Goal: Information Seeking & Learning: Understand process/instructions

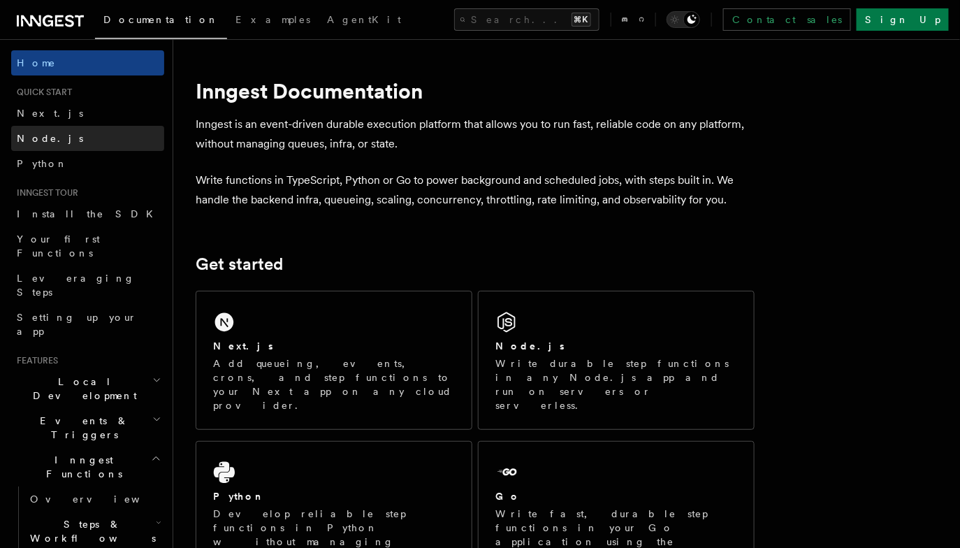
click at [121, 130] on link "Node.js" at bounding box center [87, 138] width 153 height 25
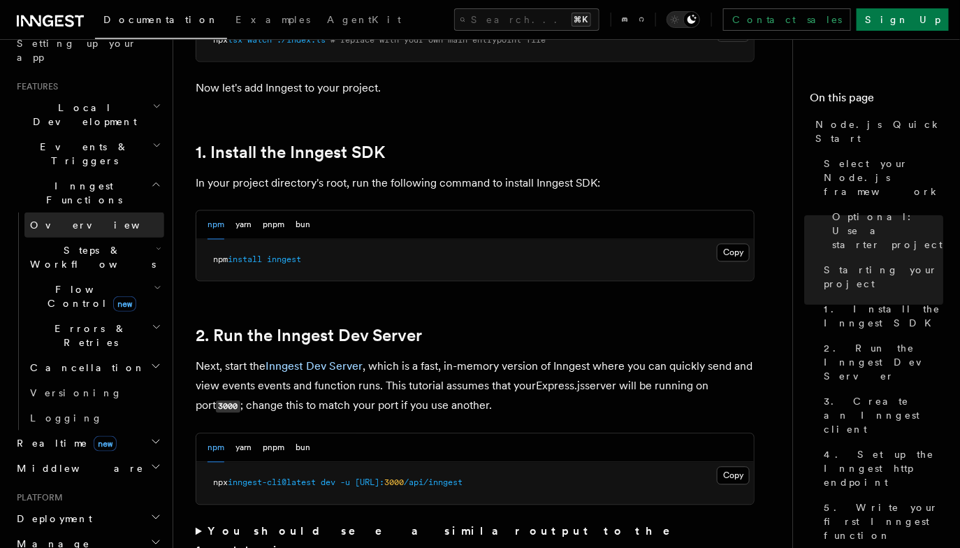
scroll to position [334, 0]
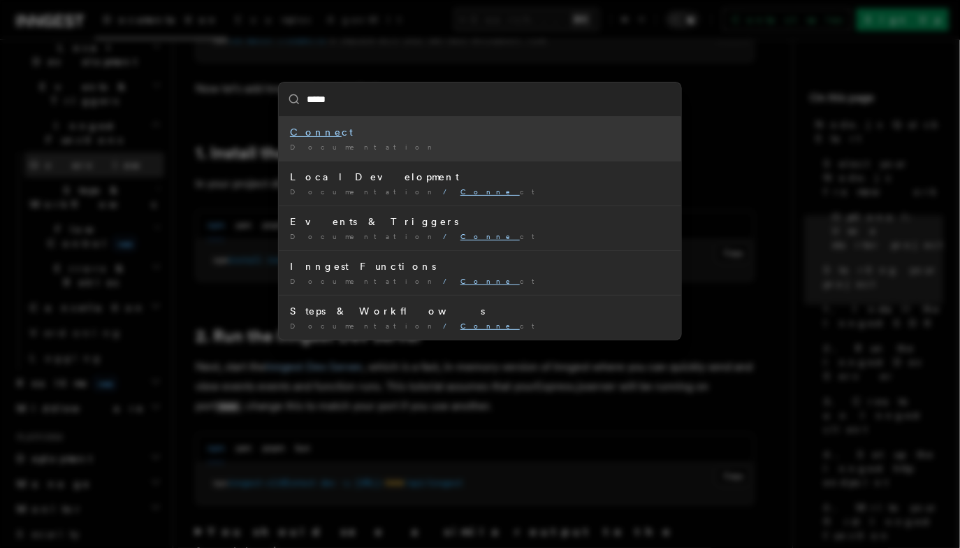
type input "******"
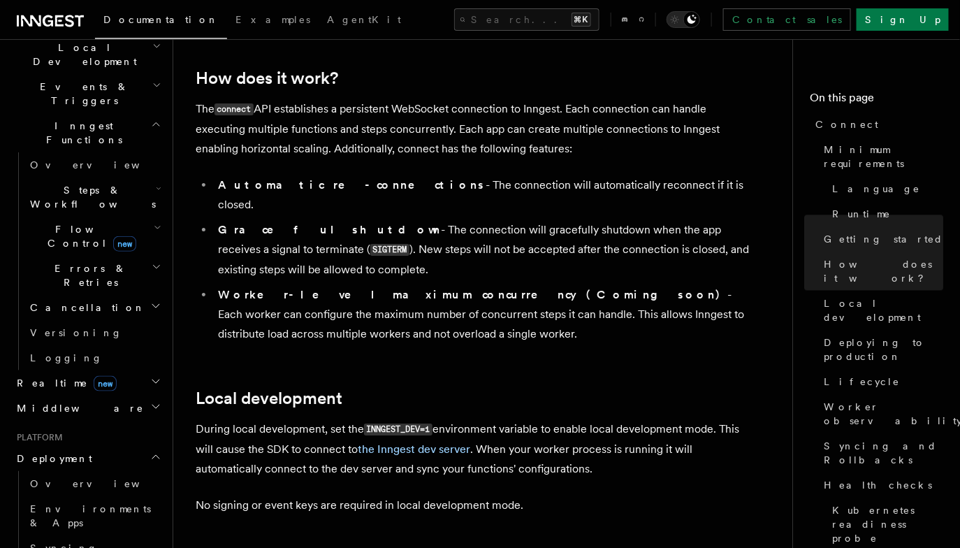
scroll to position [1583, 0]
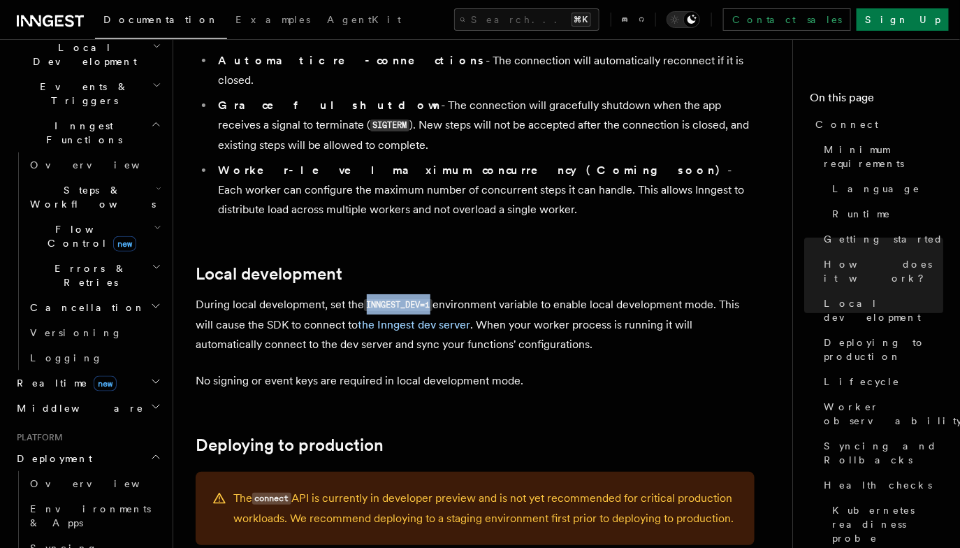
copy code "INNGEST_DEV=1"
drag, startPoint x: 433, startPoint y: 229, endPoint x: 367, endPoint y: 227, distance: 66.4
click at [367, 299] on code "INNGEST_DEV=1" at bounding box center [398, 305] width 68 height 12
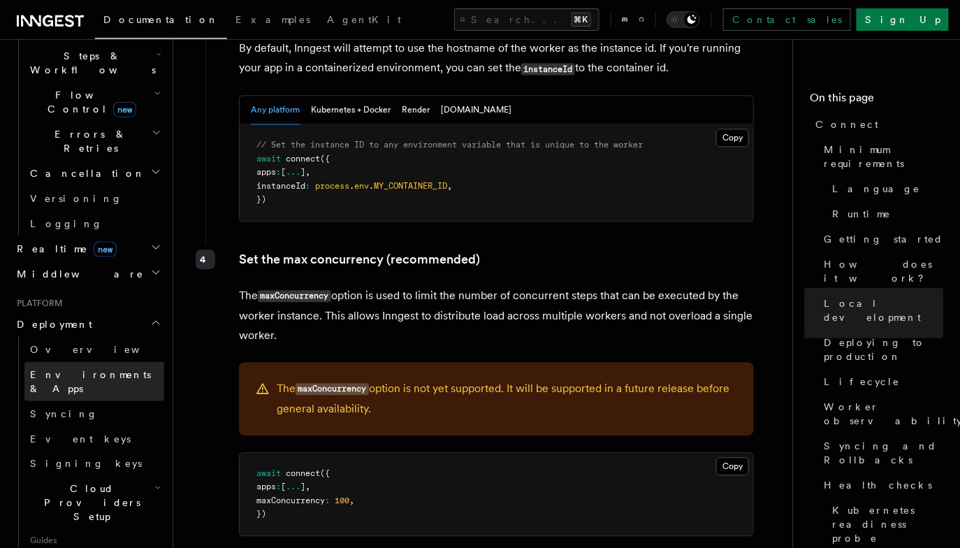
scroll to position [476, 0]
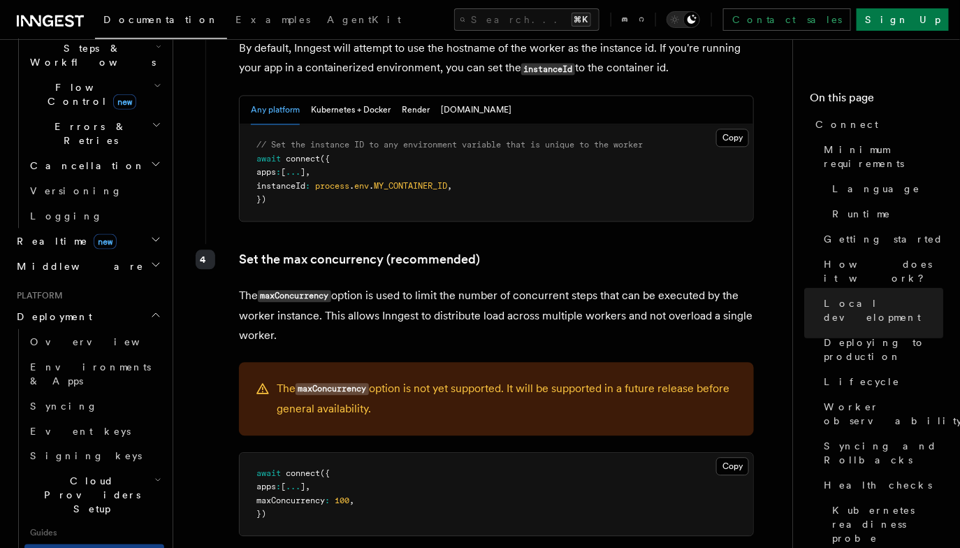
click at [106, 474] on span "Cloud Providers Setup" at bounding box center [89, 495] width 130 height 42
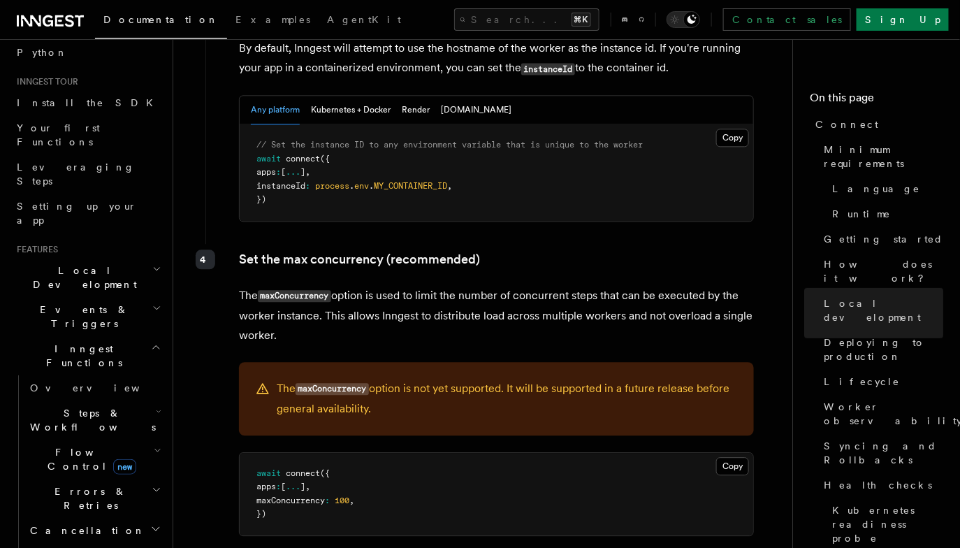
scroll to position [0, 0]
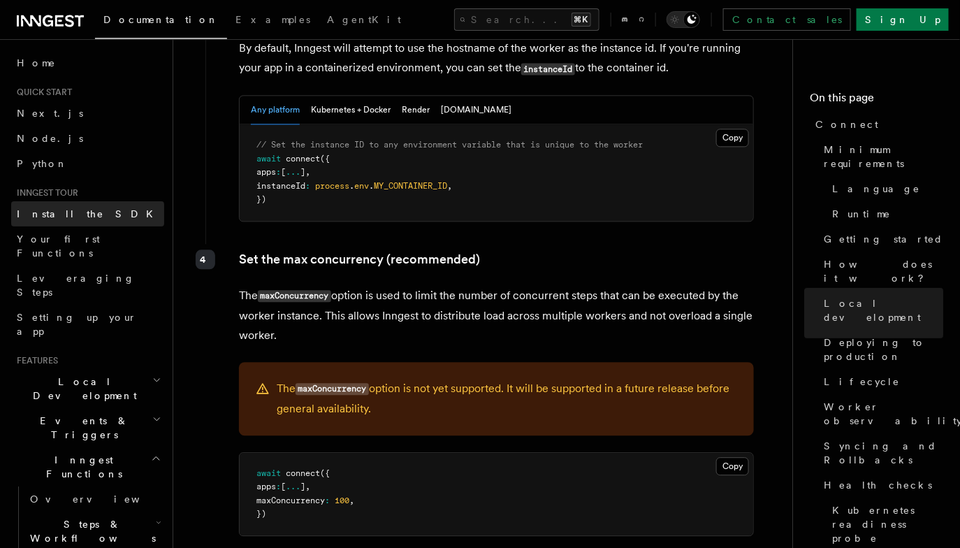
click at [97, 210] on link "Install the SDK" at bounding box center [87, 213] width 153 height 25
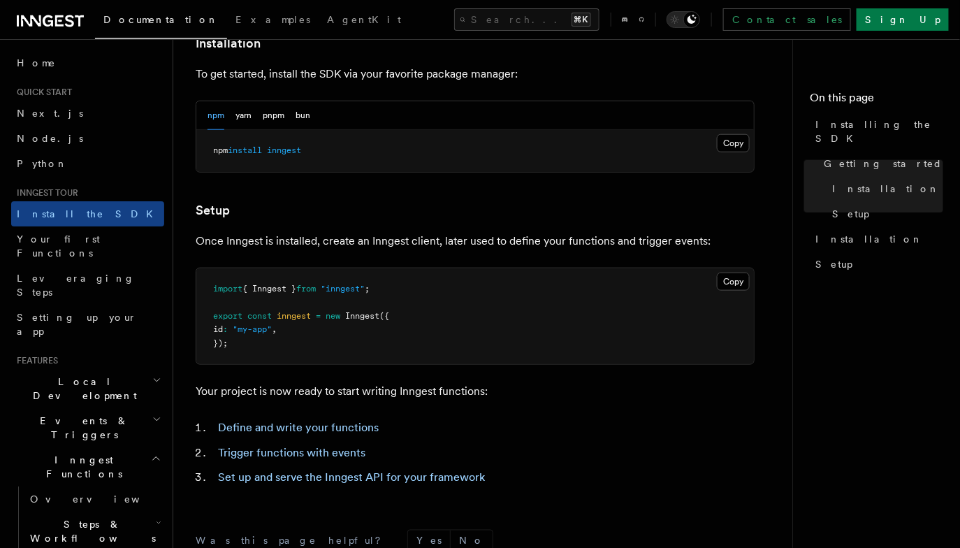
scroll to position [604, 0]
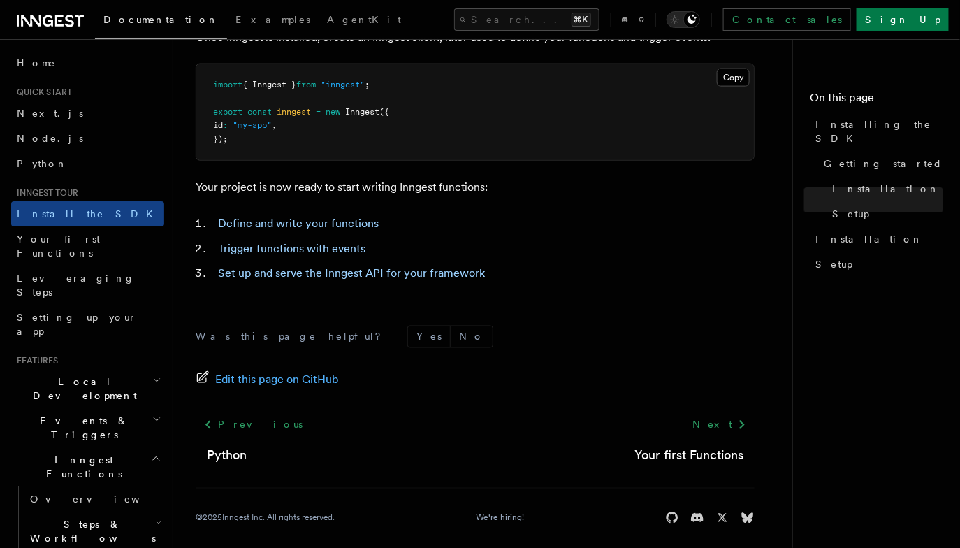
click at [122, 369] on h2 "Local Development" at bounding box center [87, 388] width 153 height 39
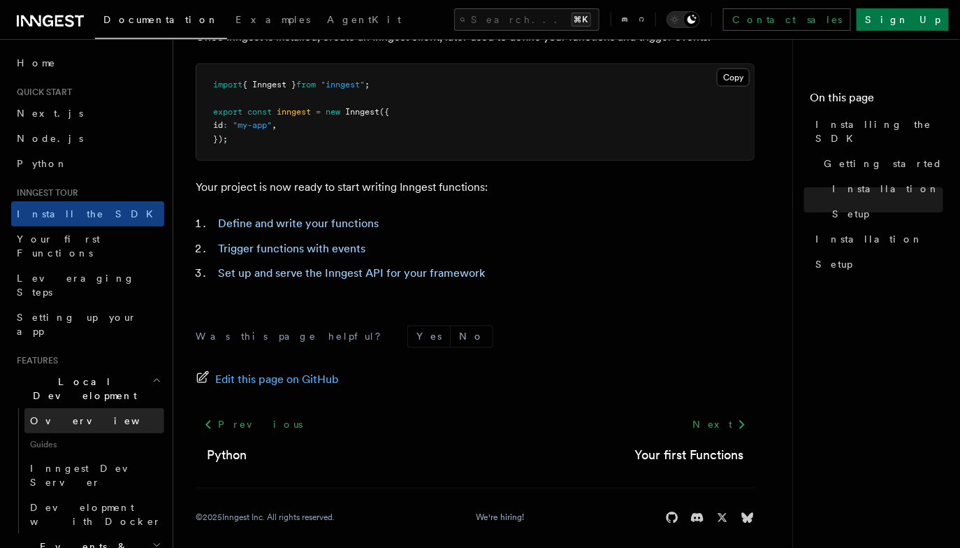
click at [101, 408] on link "Overview" at bounding box center [94, 420] width 140 height 25
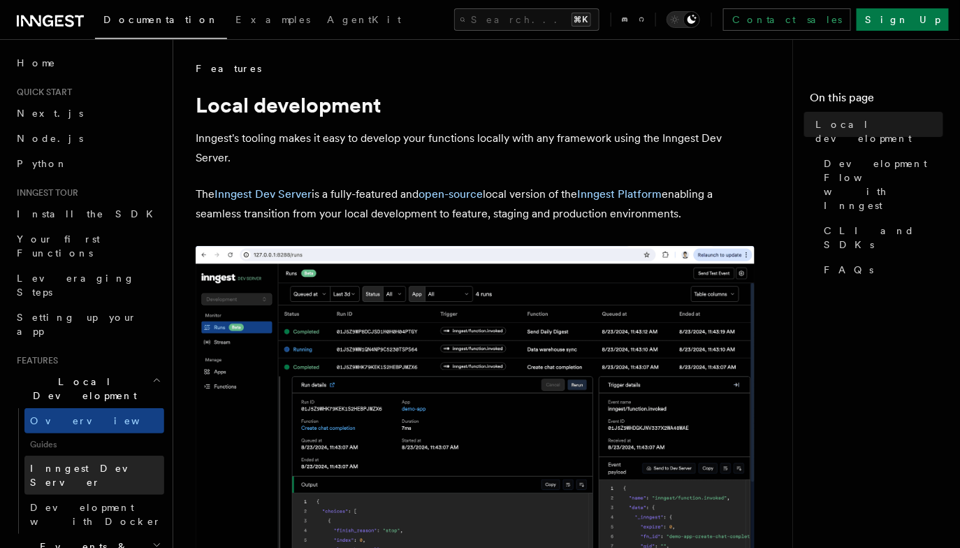
click at [115, 456] on link "Inngest Dev Server" at bounding box center [94, 475] width 140 height 39
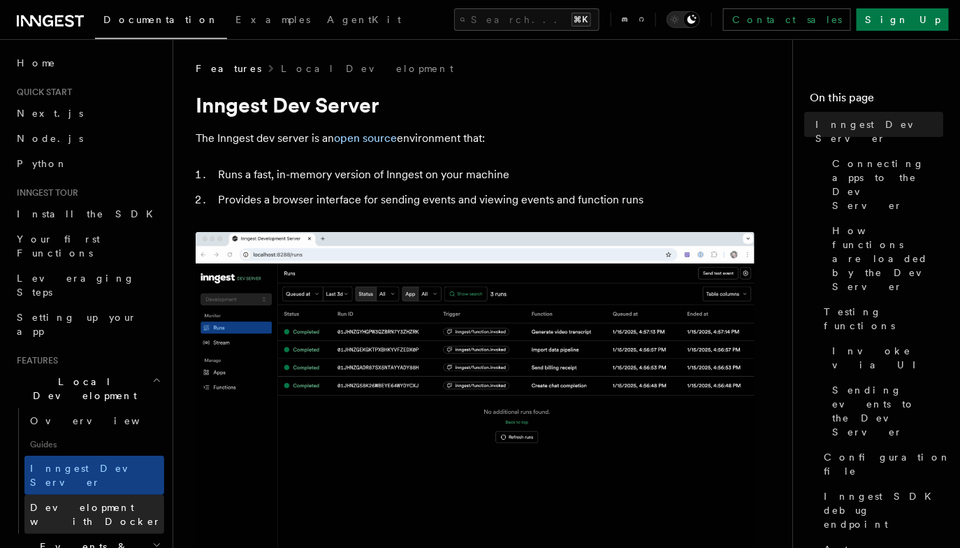
click at [115, 500] on span "Development with Docker" at bounding box center [97, 514] width 134 height 28
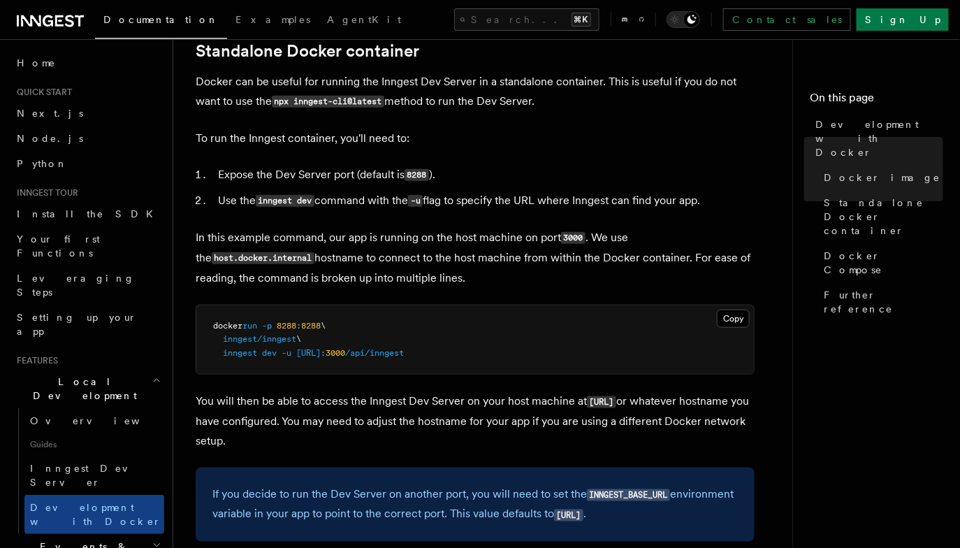
scroll to position [419, 0]
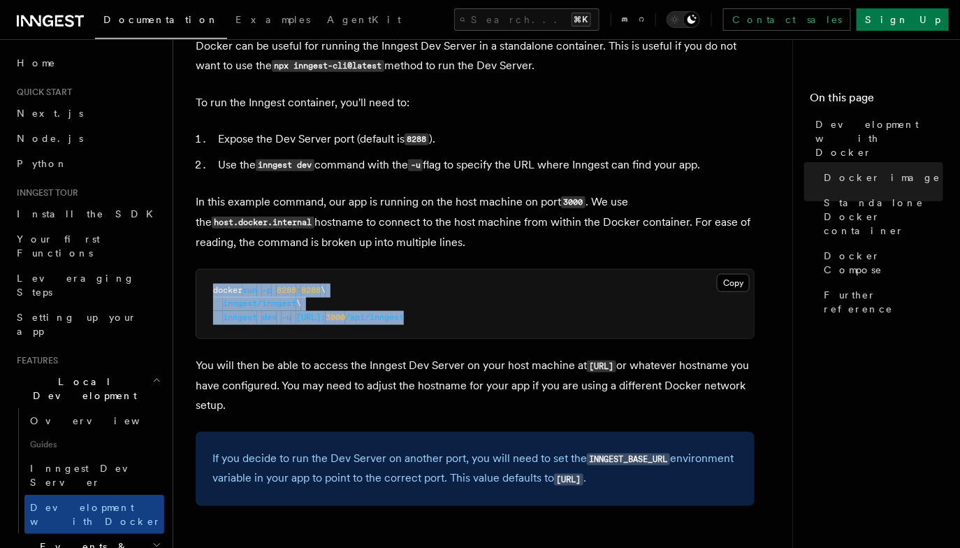
drag, startPoint x: 531, startPoint y: 318, endPoint x: 195, endPoint y: 293, distance: 337.0
click at [196, 293] on div "Copy Copied docker run -p 8288 : 8288 \ inngest/inngest \ inngest dev -u [URL]:…" at bounding box center [475, 304] width 559 height 71
copy code "docker run -p 8288 : 8288 \ inngest/inngest \ inngest dev -u [URL]: 3000 /api/i…"
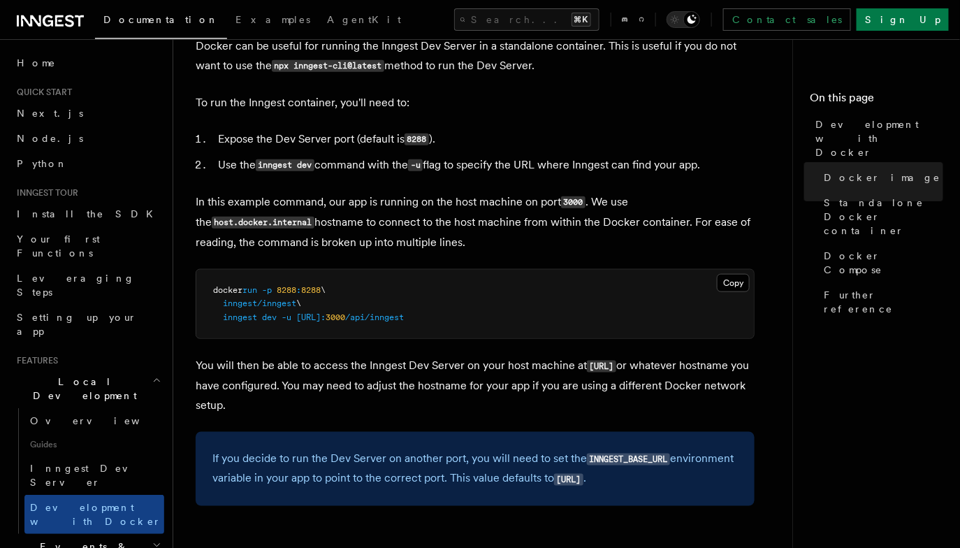
click at [256, 235] on p "In this example command, our app is running on the host machine on port 3000 . …" at bounding box center [475, 222] width 559 height 60
click at [144, 456] on link "Inngest Dev Server" at bounding box center [94, 475] width 140 height 39
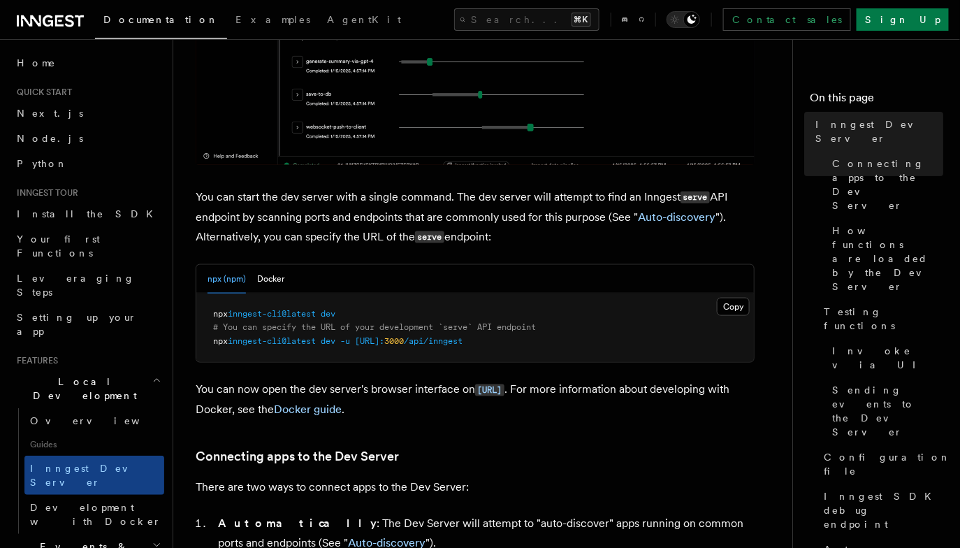
scroll to position [448, 0]
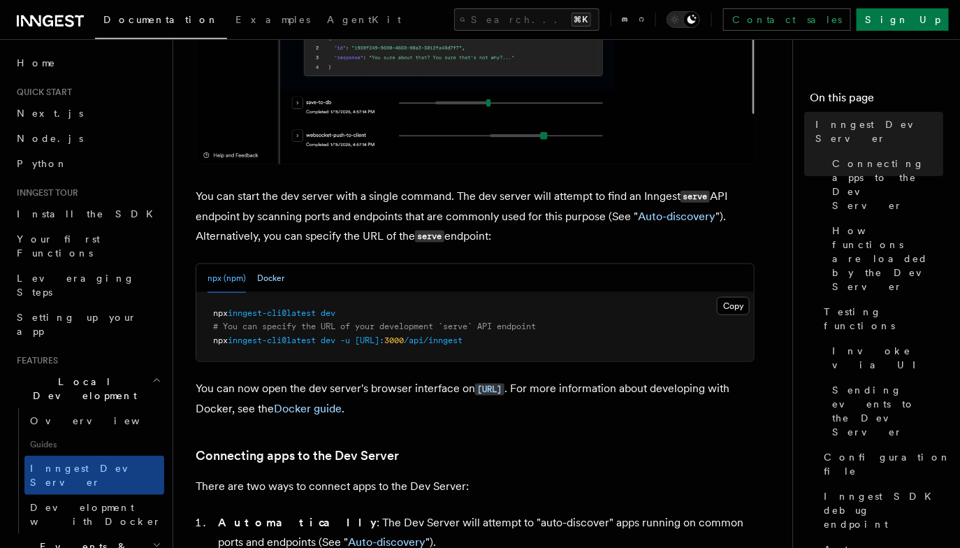
click at [271, 277] on button "Docker" at bounding box center [270, 278] width 27 height 29
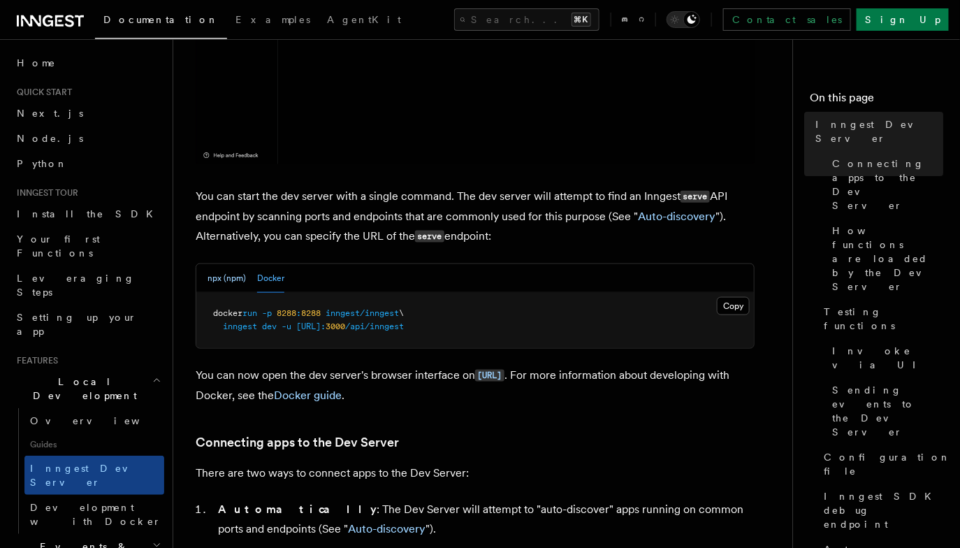
click at [227, 275] on button "npx (npm)" at bounding box center [227, 278] width 38 height 29
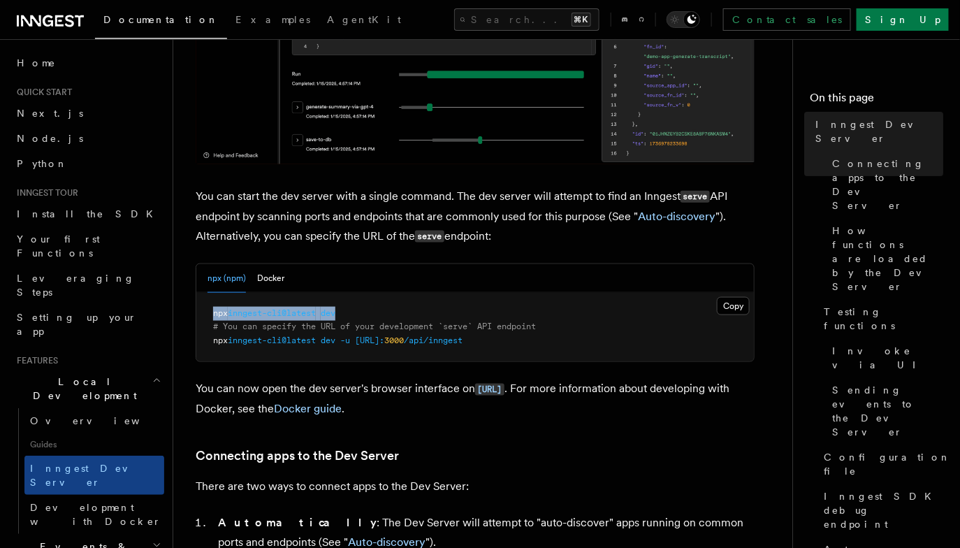
drag, startPoint x: 352, startPoint y: 308, endPoint x: 212, endPoint y: 311, distance: 140.5
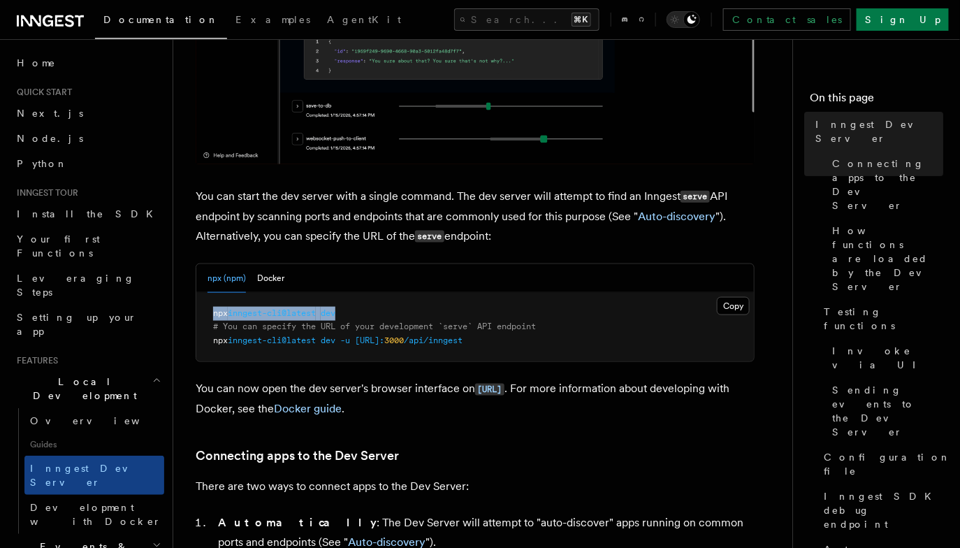
click at [212, 311] on pre "npx inngest-cli@latest dev # You can specify the URL of your development `serve…" at bounding box center [475, 327] width 558 height 69
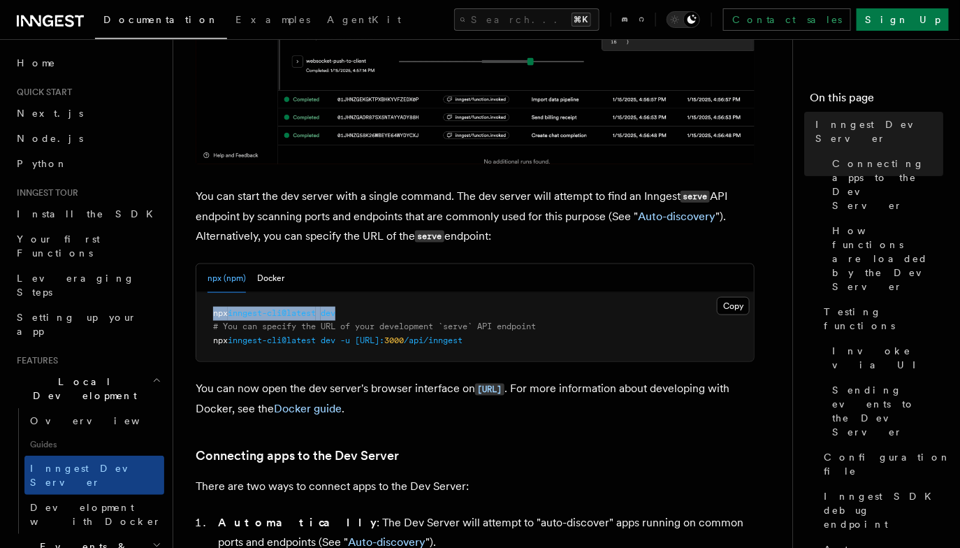
copy span "npx inngest-cli@latest dev"
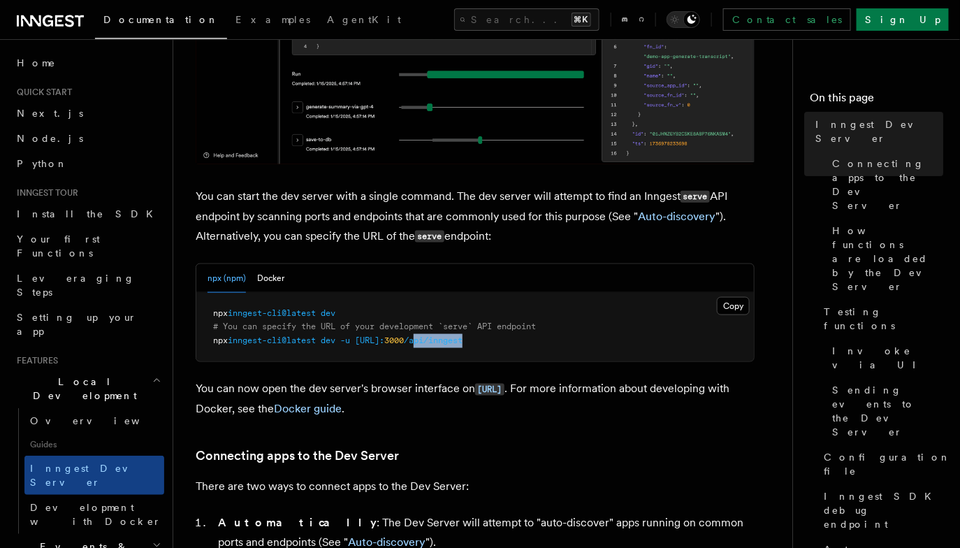
drag, startPoint x: 538, startPoint y: 340, endPoint x: 480, endPoint y: 339, distance: 58.0
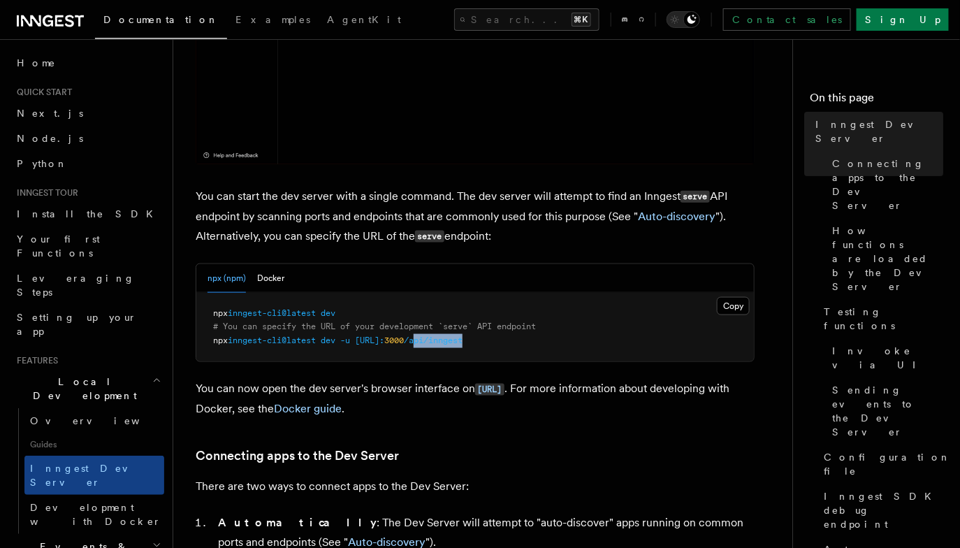
click at [480, 339] on pre "npx inngest-cli@latest dev # You can specify the URL of your development `serve…" at bounding box center [475, 327] width 558 height 69
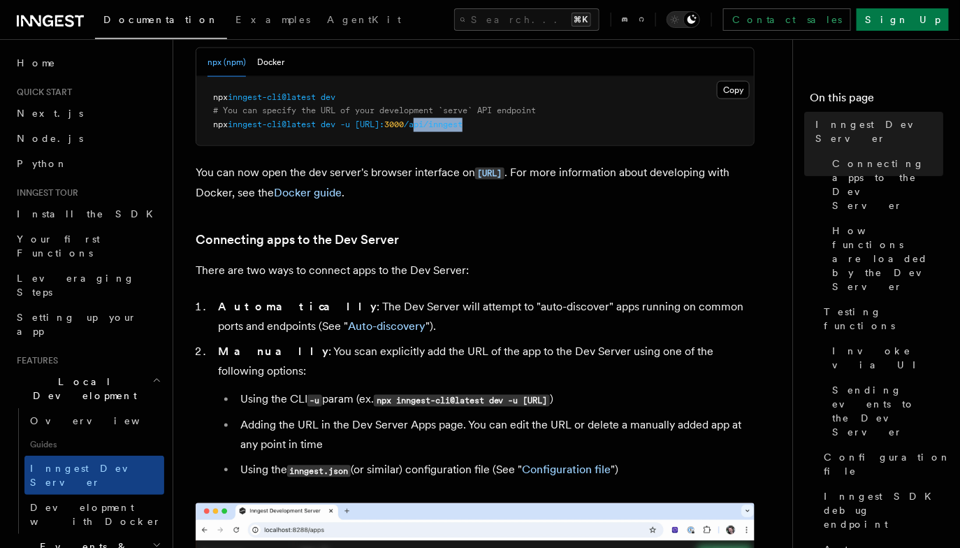
scroll to position [806, 0]
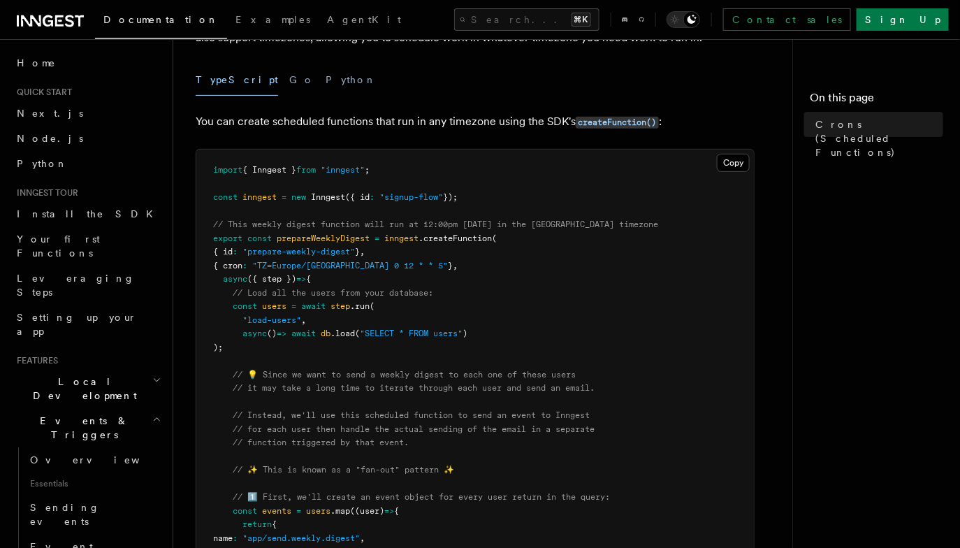
scroll to position [133, 0]
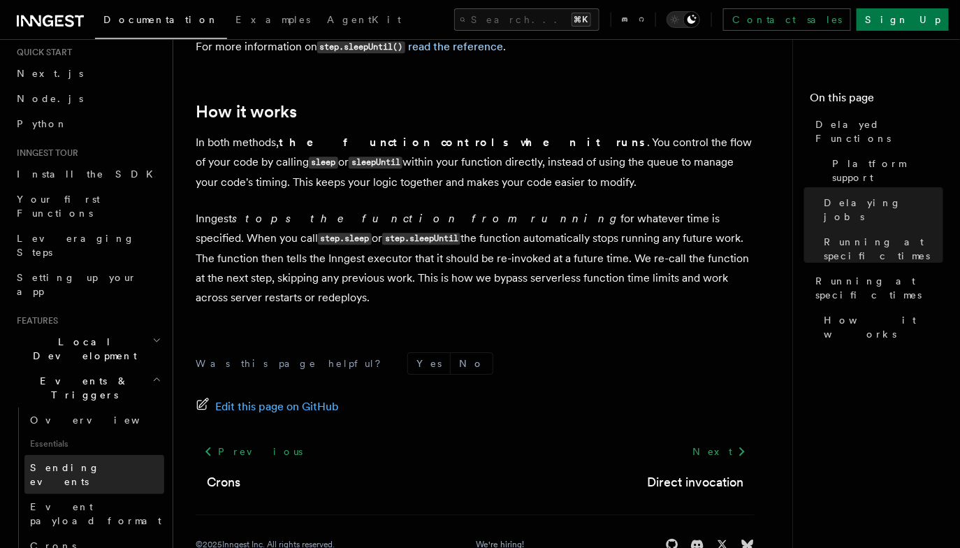
scroll to position [41, 0]
